Goal: Task Accomplishment & Management: Use online tool/utility

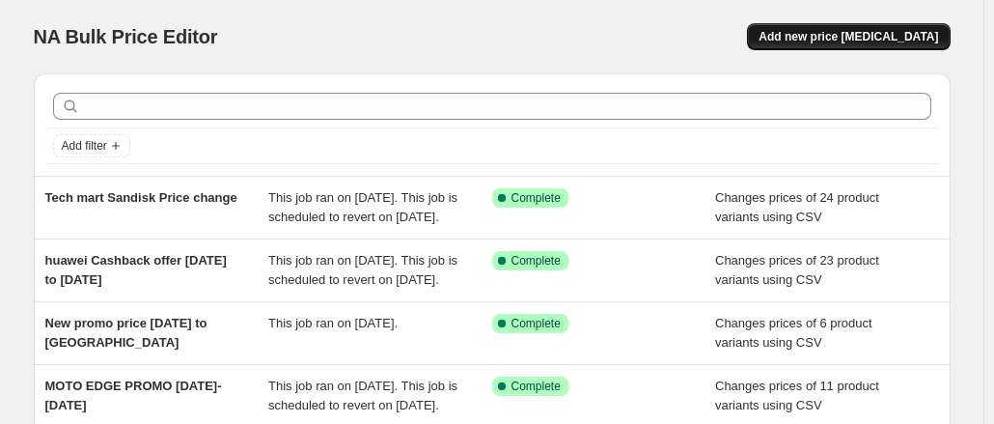
click at [828, 37] on span "Add new price [MEDICAL_DATA]" at bounding box center [847, 36] width 179 height 15
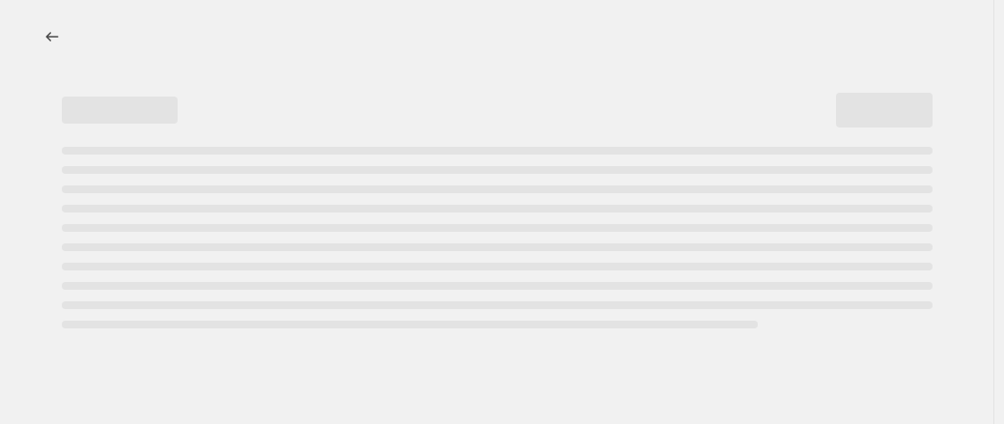
select select "percentage"
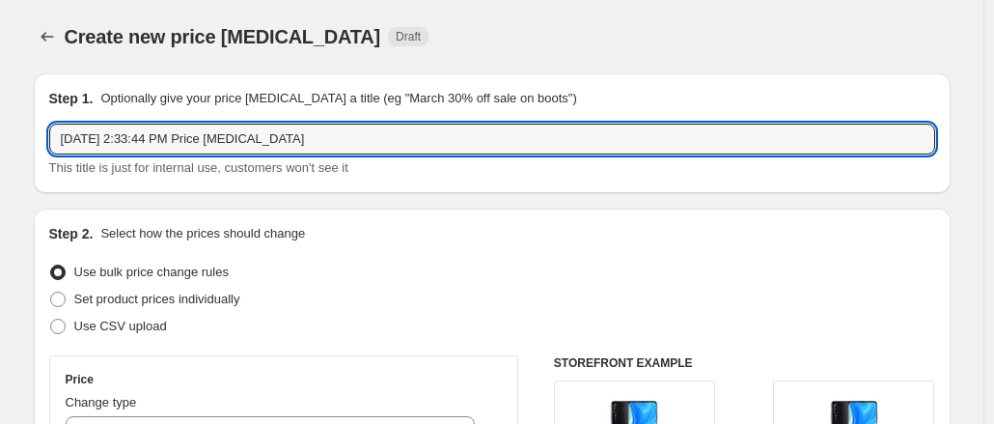
drag, startPoint x: 311, startPoint y: 137, endPoint x: 46, endPoint y: 146, distance: 264.5
click at [46, 146] on div "Step 1. Optionally give your price change job a title (eg "March 30% off sale o…" at bounding box center [492, 133] width 917 height 120
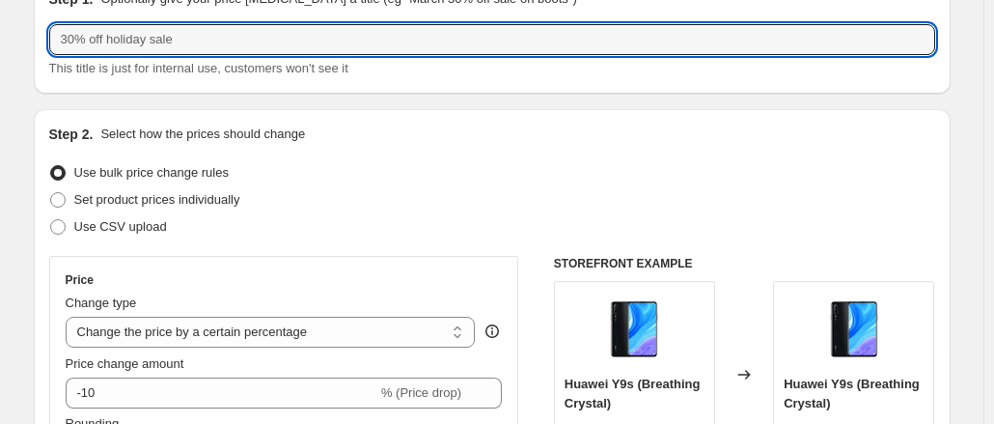
scroll to position [193, 0]
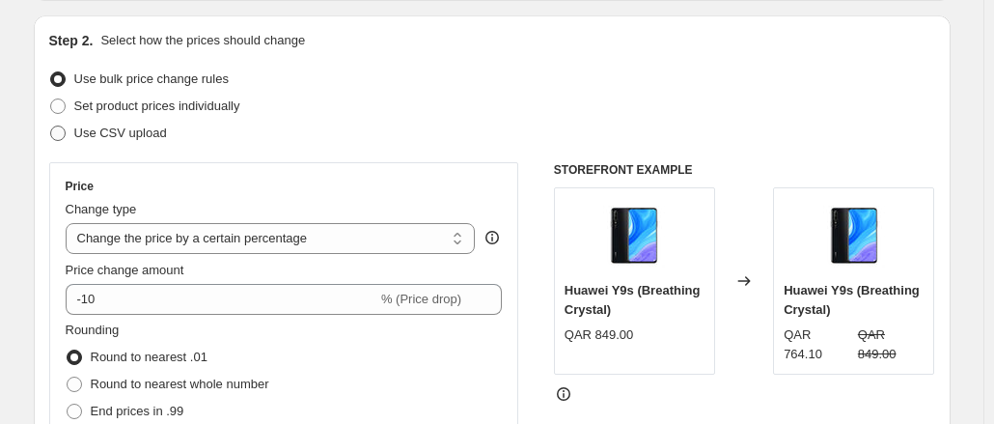
click at [62, 134] on span at bounding box center [57, 132] width 15 height 15
click at [51, 126] on input "Use CSV upload" at bounding box center [50, 125] width 1 height 1
radio input "true"
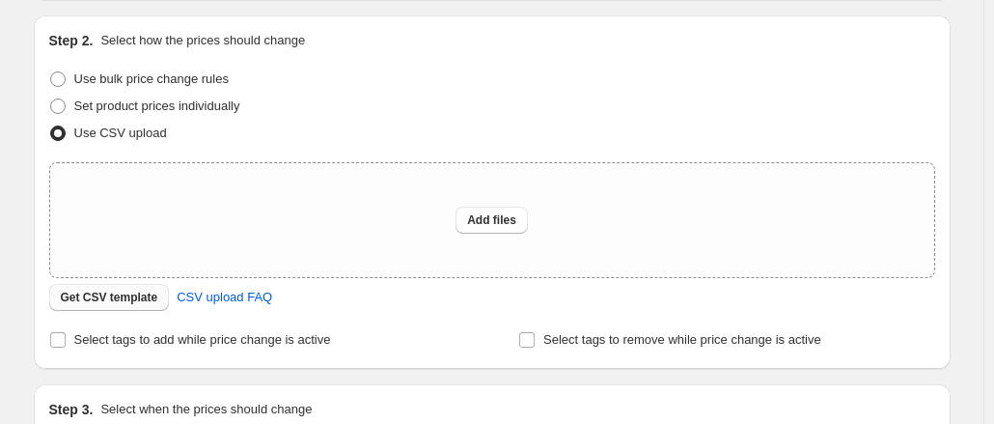
click at [132, 295] on span "Get CSV template" at bounding box center [109, 296] width 97 height 15
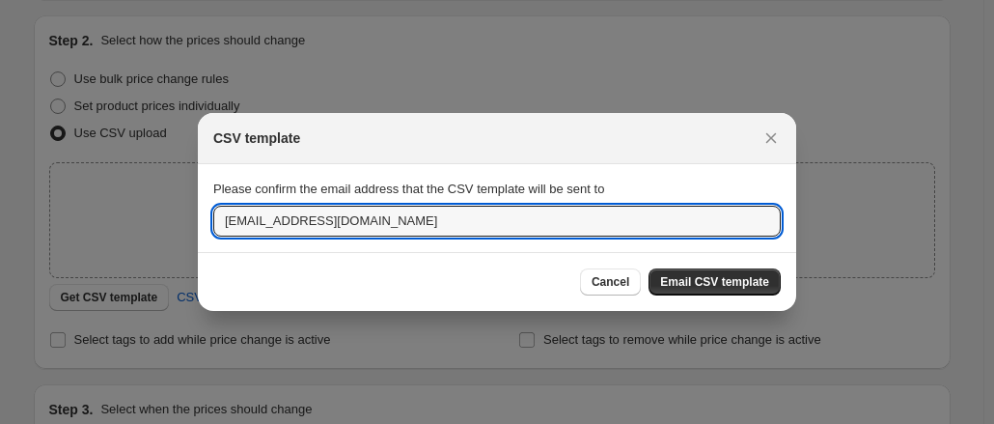
drag, startPoint x: 315, startPoint y: 229, endPoint x: 178, endPoint y: 222, distance: 137.2
type input "spius@starlink.qa"
click at [726, 288] on span "Email CSV template" at bounding box center [714, 281] width 109 height 15
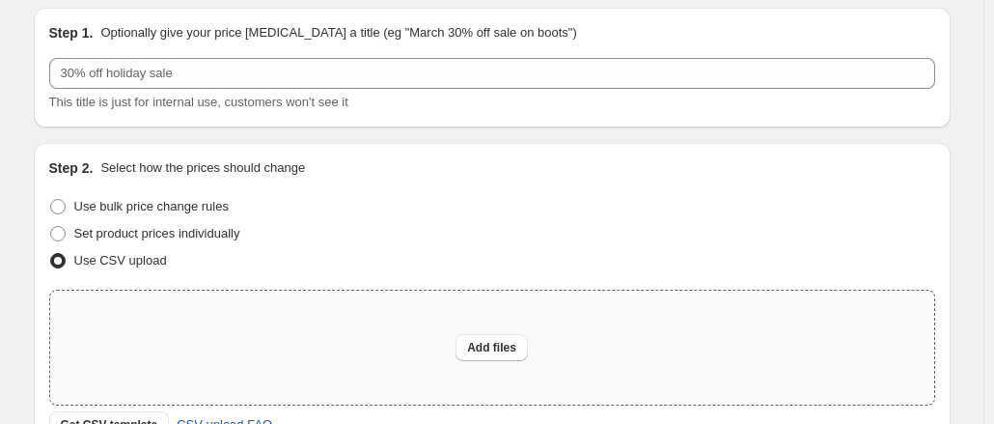
scroll to position [0, 0]
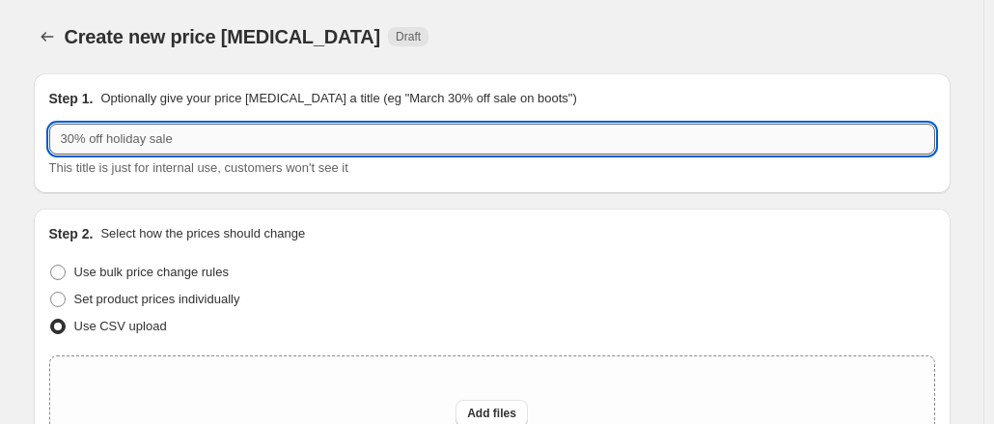
click at [211, 146] on input "text" at bounding box center [492, 139] width 886 height 31
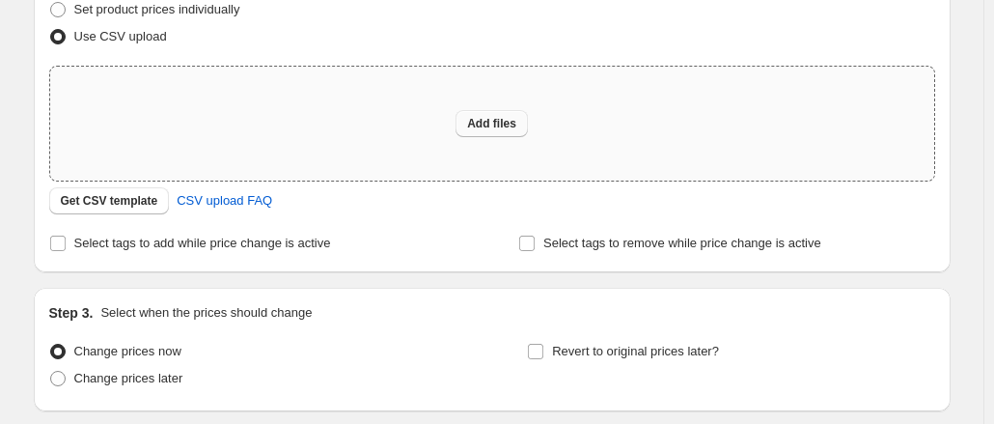
type input "Marketplace pricechange-modernhome"
click at [508, 113] on button "Add files" at bounding box center [491, 123] width 72 height 27
type input "C:\fakepath\csv_template_user_10815-Modern Home.csv"
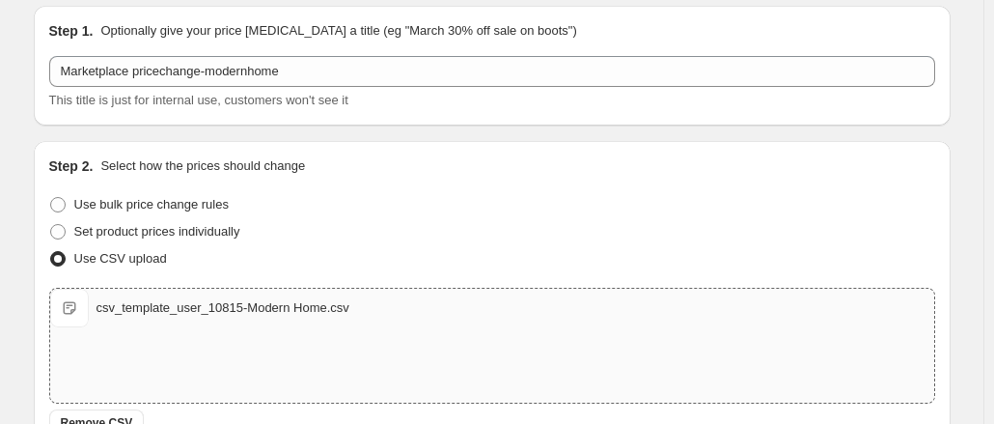
scroll to position [0, 0]
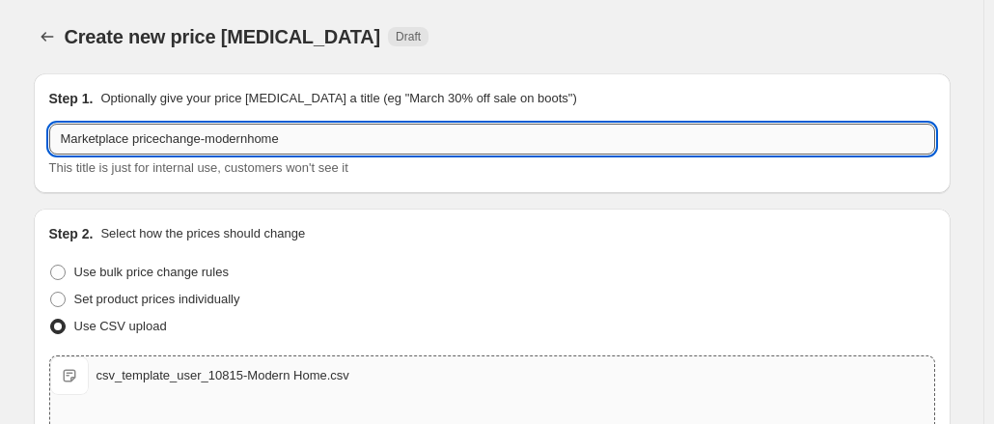
drag, startPoint x: 309, startPoint y: 148, endPoint x: 135, endPoint y: 142, distance: 173.8
click at [135, 142] on input "Marketplace pricechange-modernhome" at bounding box center [492, 139] width 886 height 31
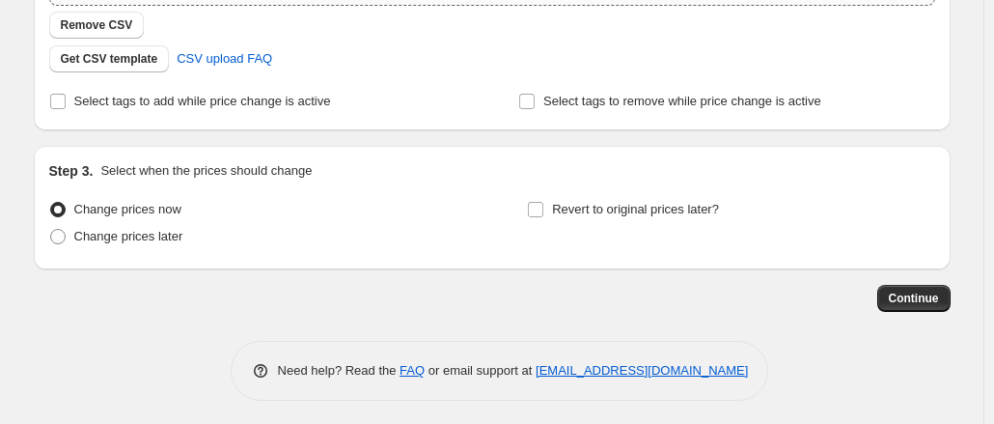
scroll to position [469, 0]
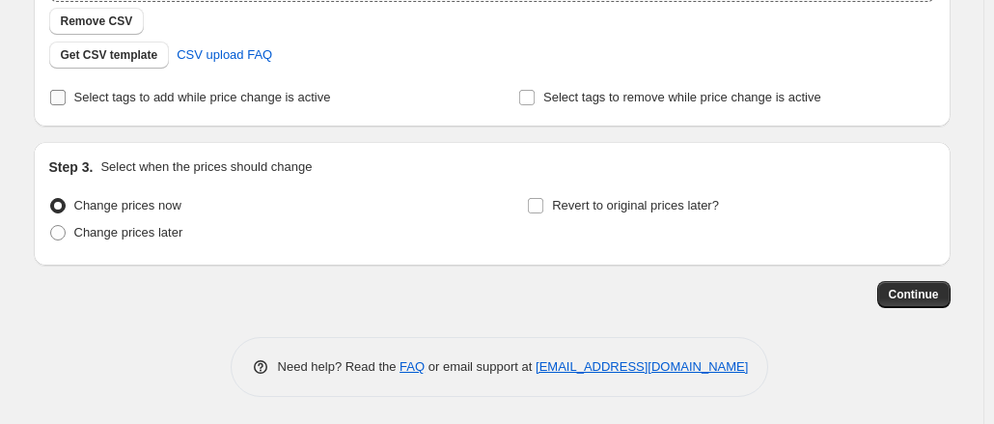
click at [66, 97] on input "Select tags to add while price change is active" at bounding box center [57, 97] width 15 height 15
checkbox input "true"
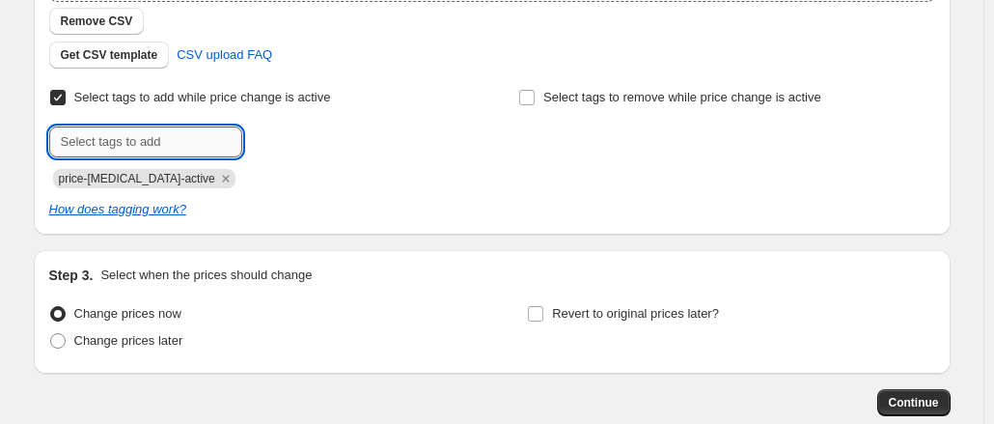
click at [208, 140] on input "text" at bounding box center [145, 141] width 193 height 31
paste input "pricechange-modernhome"
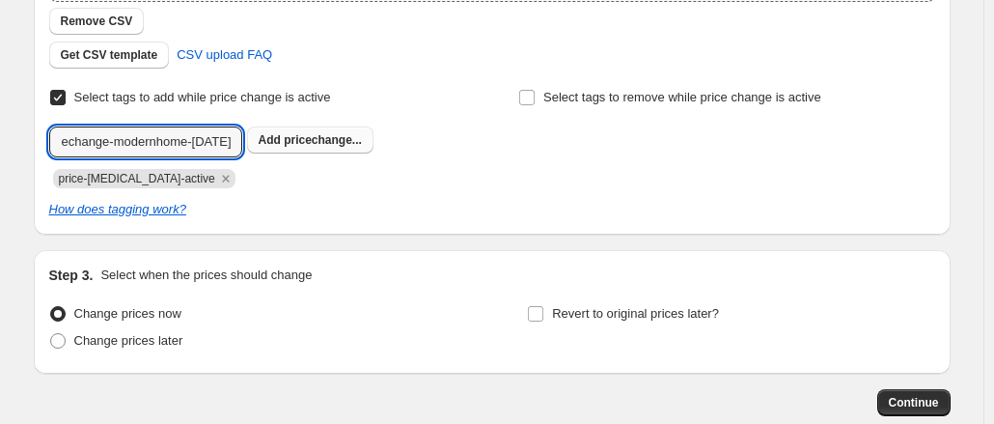
type input "pricechange-modernhome-sep23"
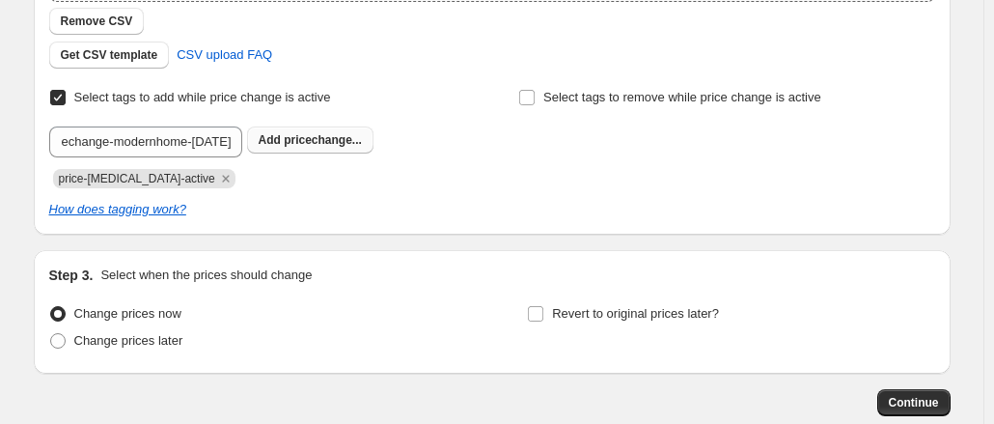
scroll to position [0, 0]
click at [309, 134] on span "pricechange..." at bounding box center [323, 140] width 78 height 14
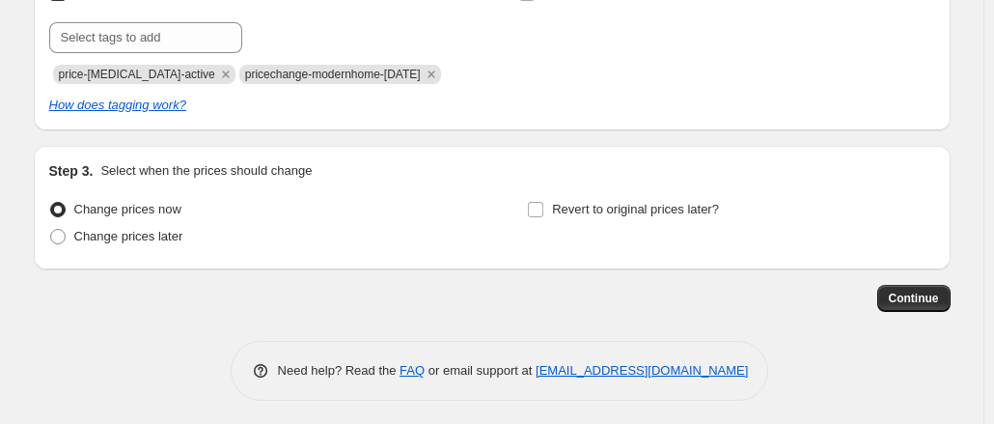
scroll to position [577, 0]
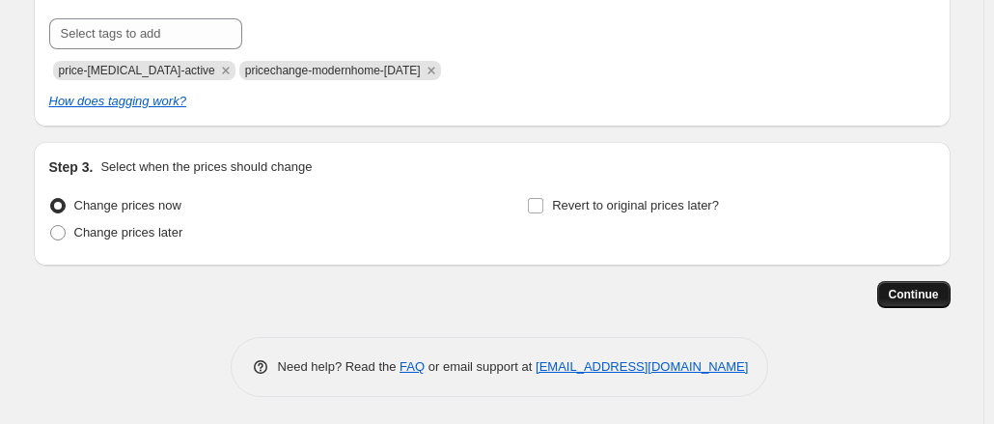
click at [932, 292] on span "Continue" at bounding box center [914, 294] width 50 height 15
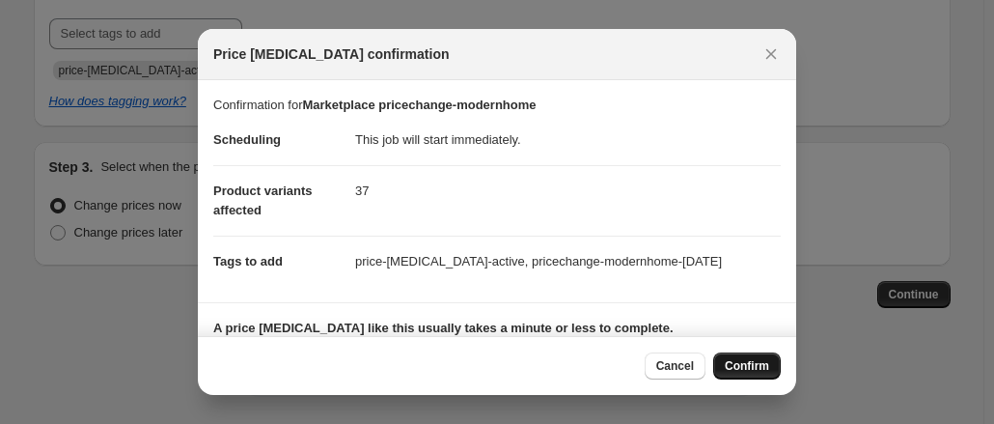
click at [744, 359] on span "Confirm" at bounding box center [747, 365] width 44 height 15
